Goal: Task Accomplishment & Management: Manage account settings

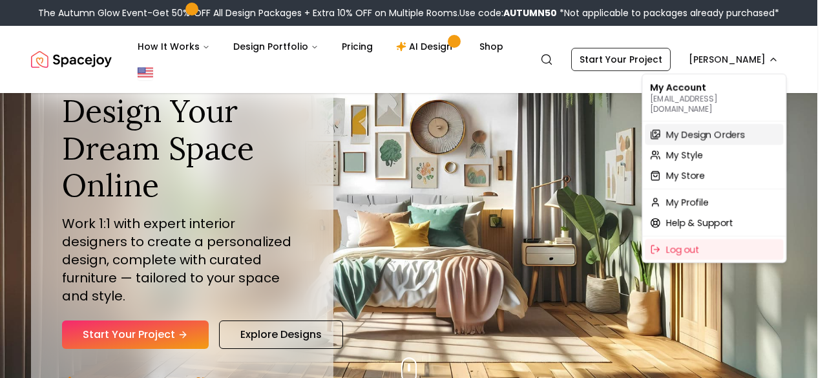
click at [691, 128] on span "My Design Orders" at bounding box center [704, 134] width 79 height 13
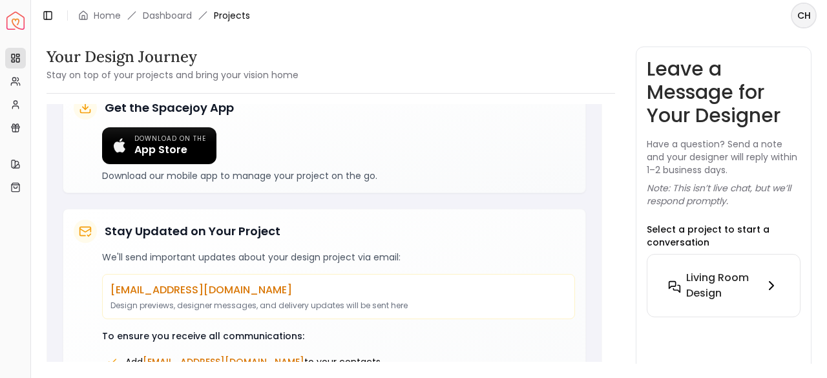
scroll to position [386, 0]
click at [742, 289] on h6 "Living Room design" at bounding box center [722, 285] width 72 height 31
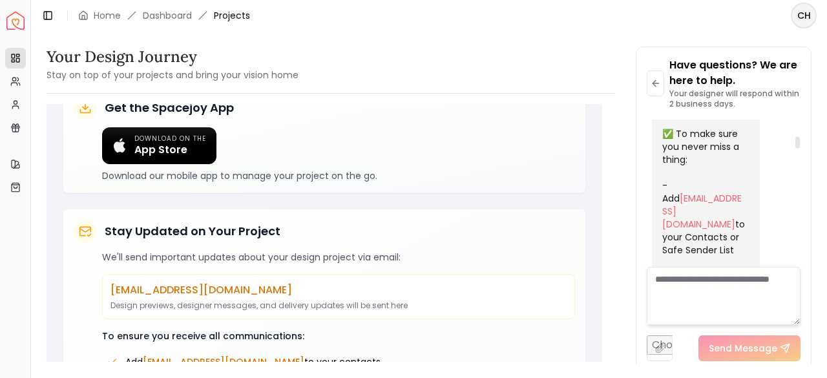
scroll to position [402, 0]
drag, startPoint x: 679, startPoint y: 176, endPoint x: 659, endPoint y: 152, distance: 30.7
click at [659, 152] on div "Welcome aboard! 🎉 You’re all set — our team is excited to bring your dream spac…" at bounding box center [706, 229] width 108 height 886
copy div "[EMAIL_ADDRESS][DOMAIN_NAME]"
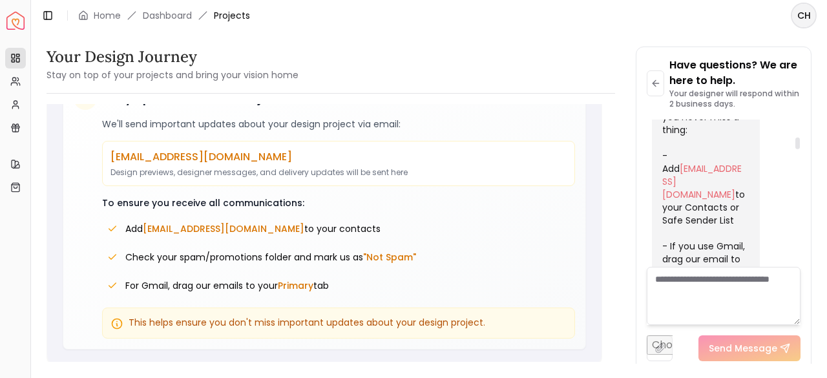
scroll to position [484, 0]
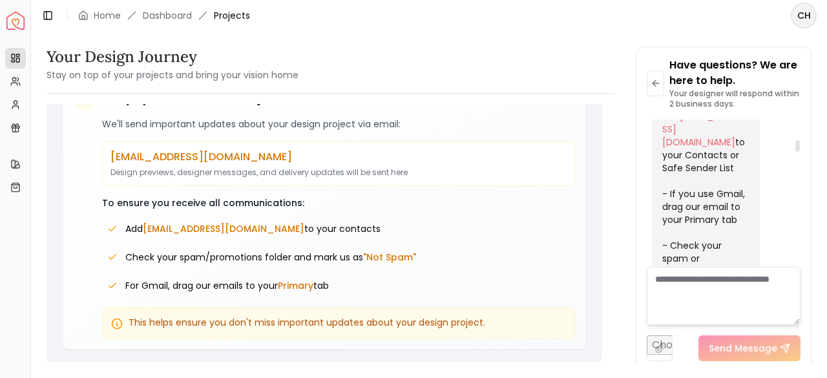
click at [799, 145] on div at bounding box center [797, 146] width 5 height 12
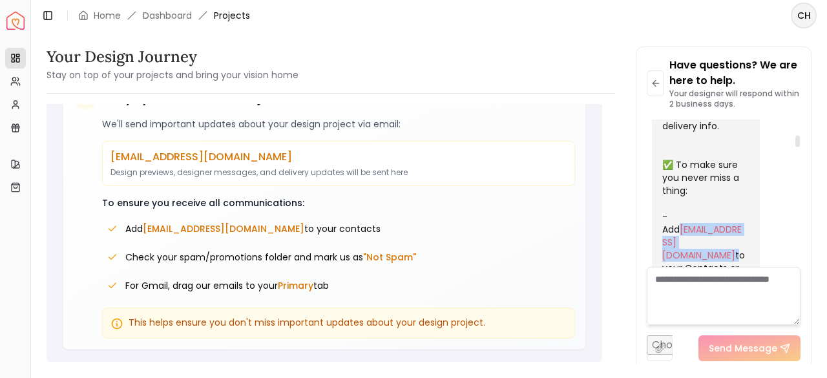
scroll to position [366, 0]
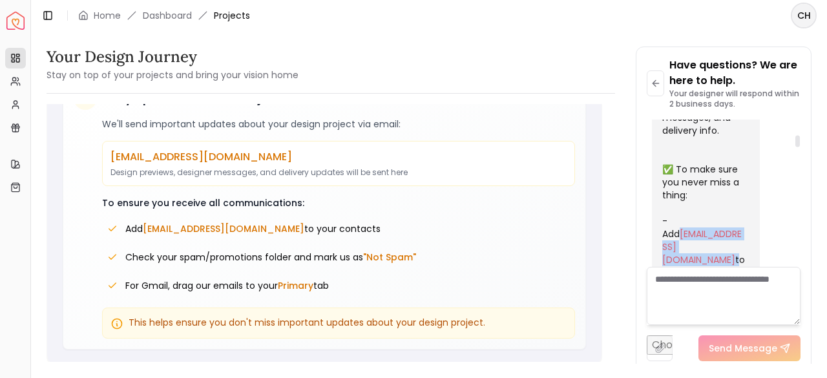
copy div "[EMAIL_ADDRESS][DOMAIN_NAME]"
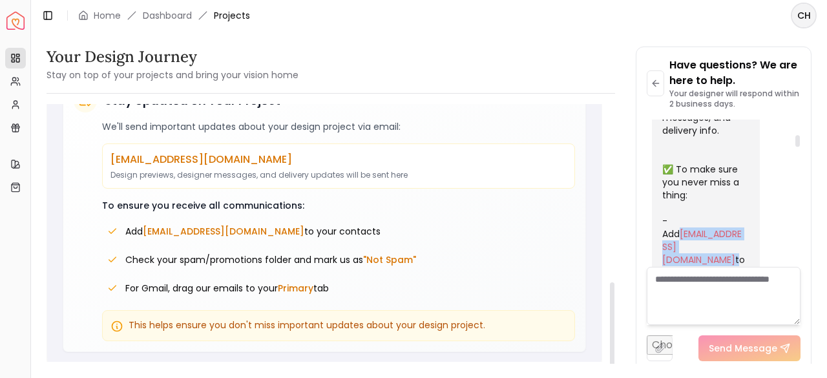
scroll to position [516, 0]
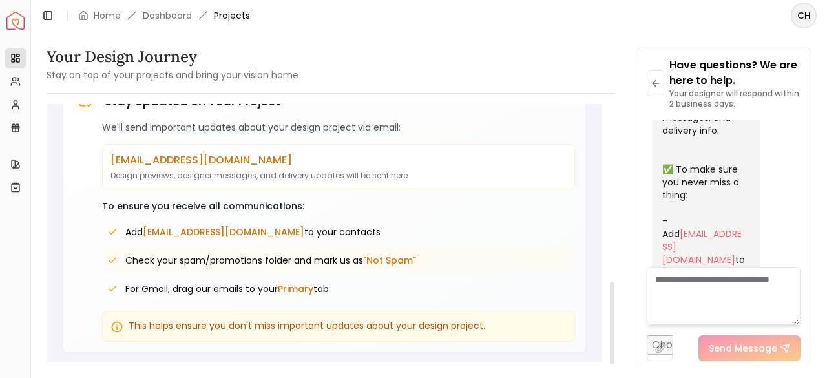
click at [386, 262] on span ""Not Spam"" at bounding box center [389, 260] width 53 height 13
click at [353, 288] on div "For Gmail, drag our emails to your Primary tab" at bounding box center [338, 288] width 473 height 23
drag, startPoint x: 247, startPoint y: 290, endPoint x: 346, endPoint y: 290, distance: 99.5
click at [346, 290] on div "For Gmail, drag our emails to your Primary tab" at bounding box center [338, 288] width 473 height 23
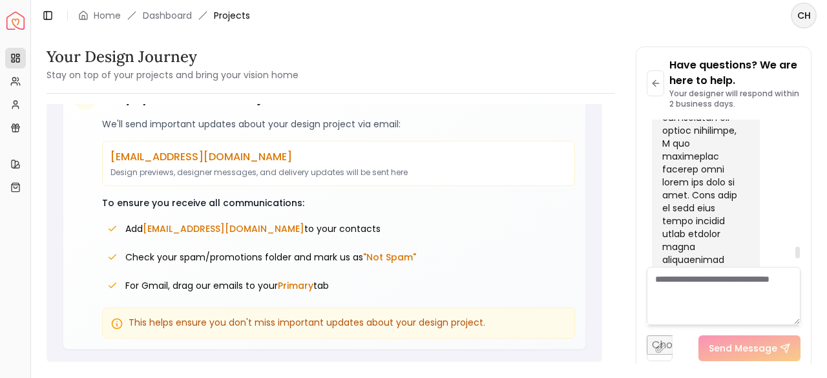
scroll to position [3280, 0]
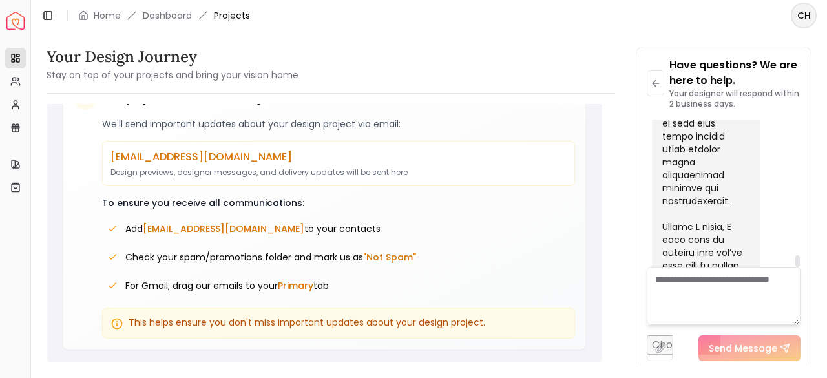
copy div "Grazia"
drag, startPoint x: 691, startPoint y: 189, endPoint x: 726, endPoint y: 245, distance: 66.1
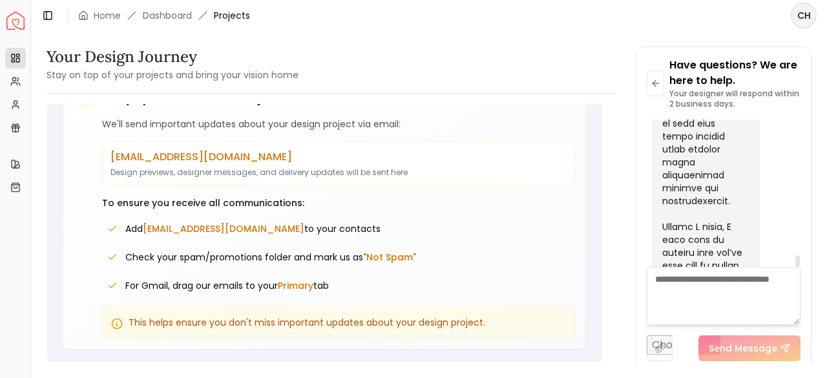
copy div "2 initial concepts bac"
